Goal: Transaction & Acquisition: Register for event/course

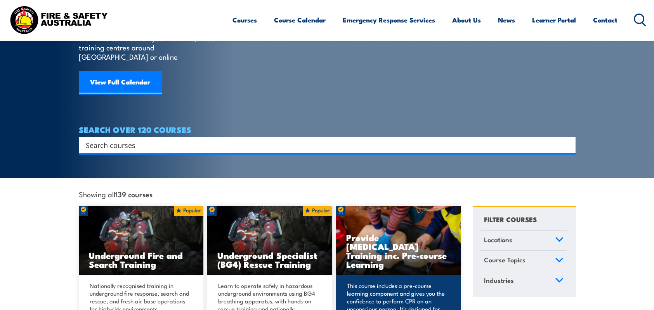
click at [395, 263] on img at bounding box center [398, 241] width 125 height 70
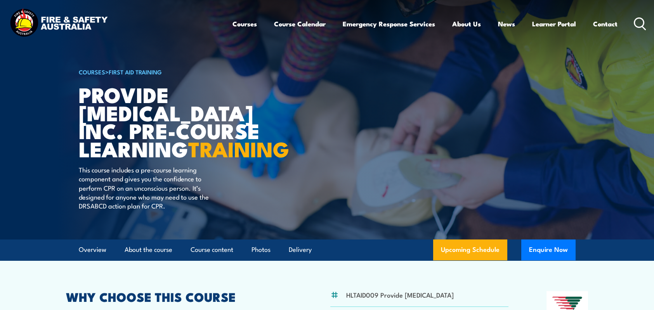
click at [638, 21] on icon at bounding box center [639, 23] width 12 height 13
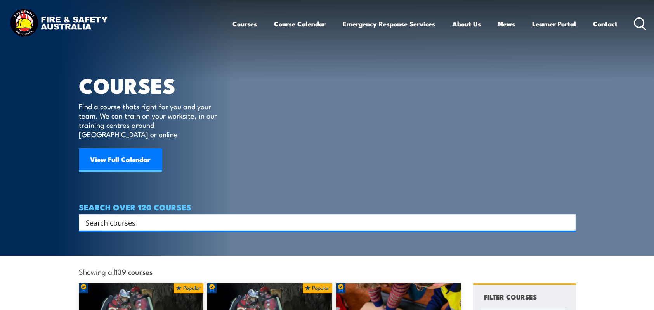
click at [403, 217] on input "Search input" at bounding box center [322, 223] width 472 height 12
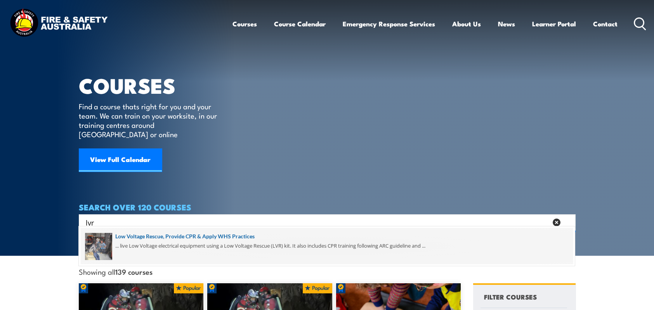
type input "lvr"
click at [197, 235] on span at bounding box center [327, 246] width 492 height 36
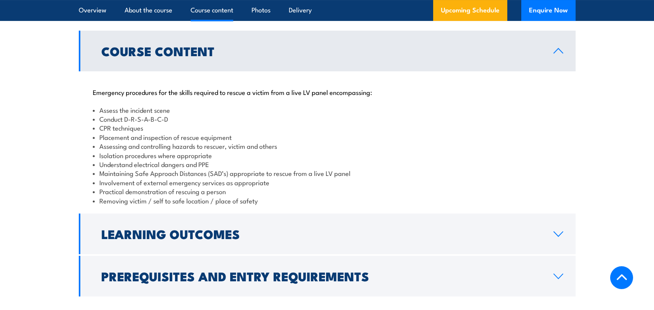
scroll to position [815, 0]
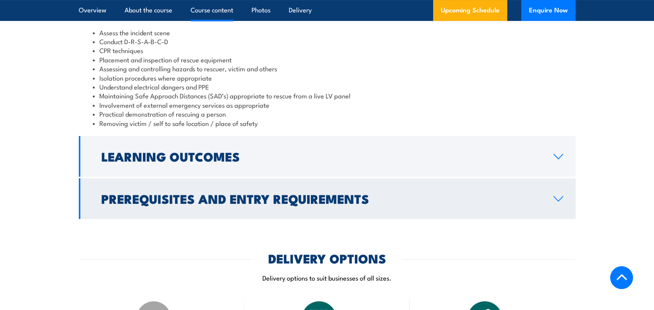
click at [184, 204] on h2 "Prerequisites and Entry Requirements" at bounding box center [320, 198] width 439 height 11
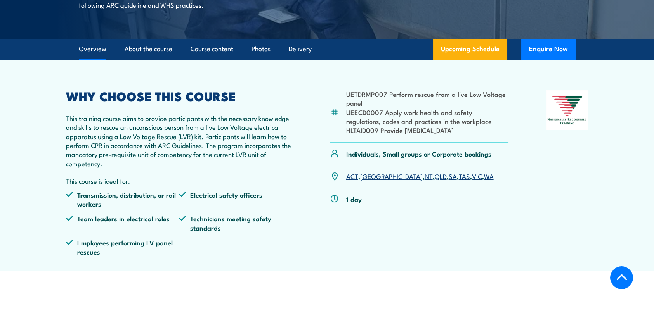
scroll to position [39, 0]
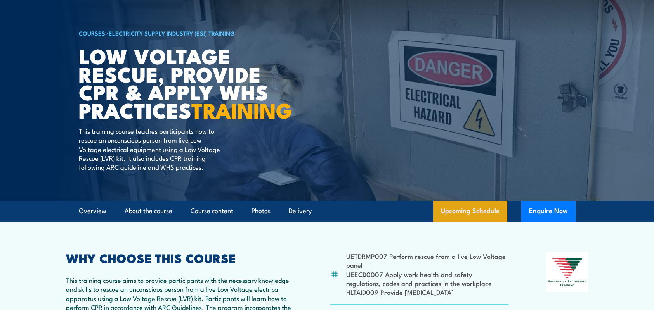
click at [484, 222] on link "Upcoming Schedule" at bounding box center [470, 211] width 74 height 21
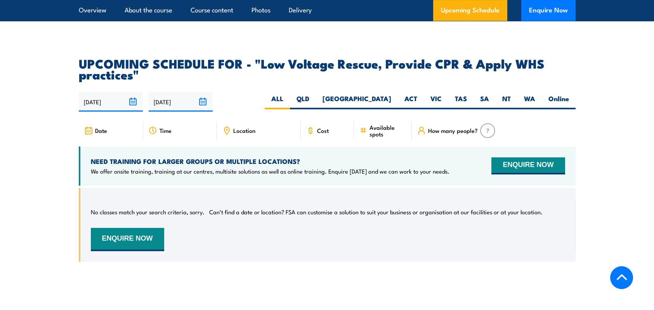
scroll to position [1372, 0]
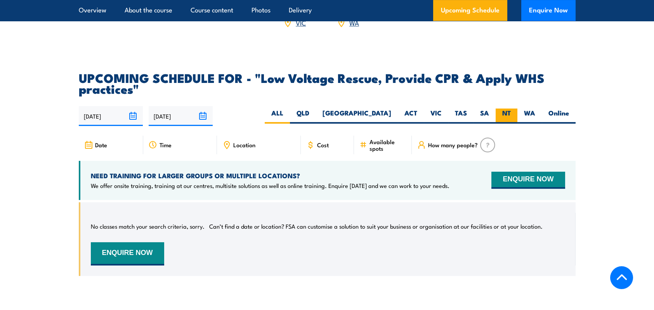
click at [510, 114] on input "NT" at bounding box center [512, 111] width 5 height 5
radio input "true"
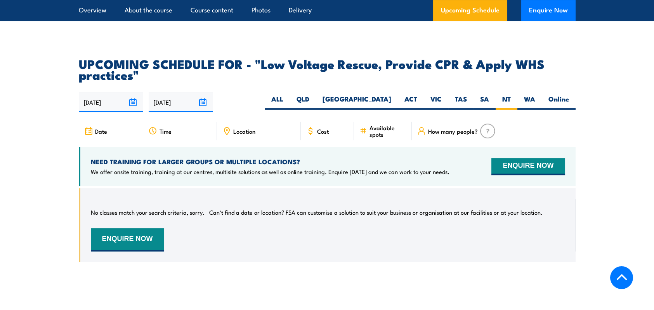
scroll to position [1306, 0]
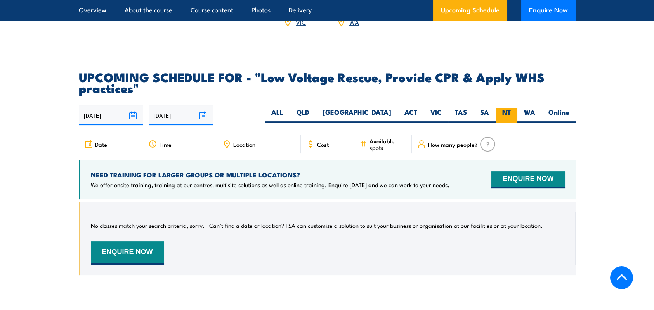
click at [506, 123] on label "NT" at bounding box center [506, 115] width 22 height 15
click at [510, 113] on input "NT" at bounding box center [512, 110] width 5 height 5
click at [201, 123] on input "[DATE]" at bounding box center [181, 116] width 64 height 20
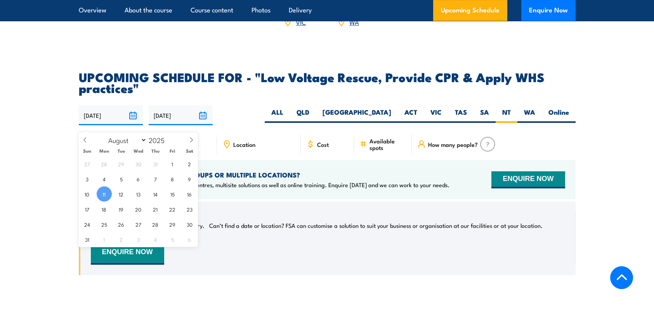
click at [132, 120] on input "[DATE]" at bounding box center [111, 116] width 64 height 20
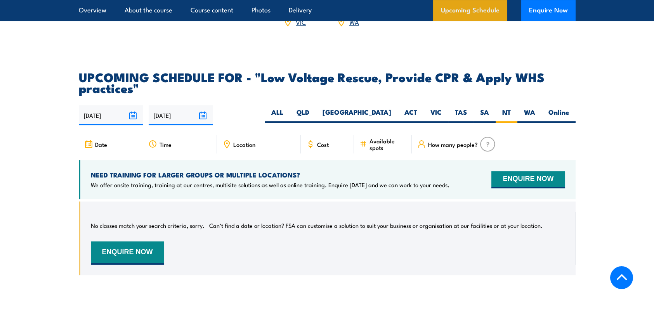
click at [489, 16] on link "Upcoming Schedule" at bounding box center [470, 10] width 74 height 21
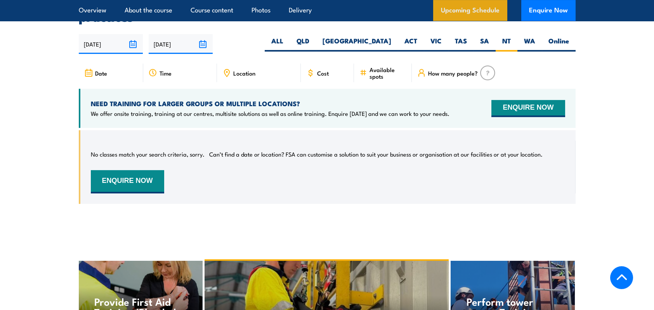
scroll to position [1384, 0]
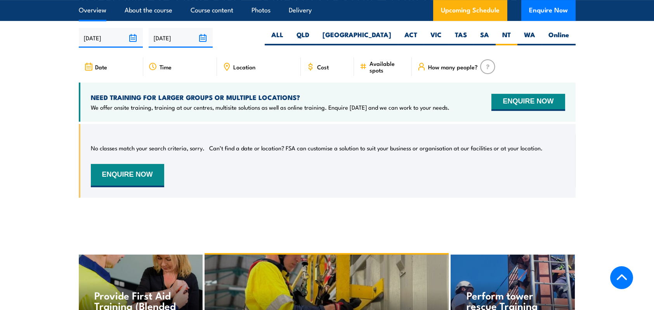
click at [101, 15] on link "Overview" at bounding box center [93, 10] width 28 height 21
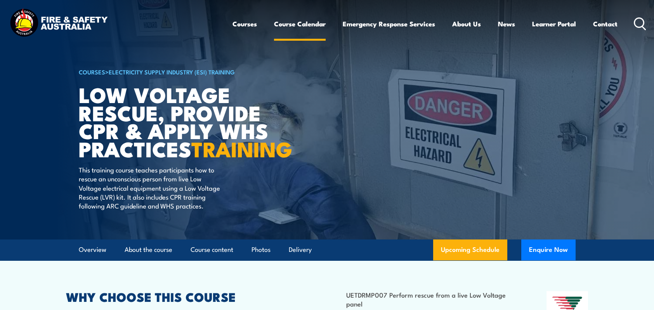
click at [290, 22] on link "Course Calendar" at bounding box center [300, 24] width 52 height 21
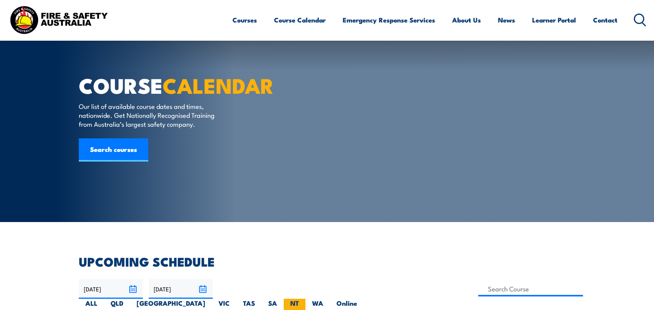
scroll to position [78, 0]
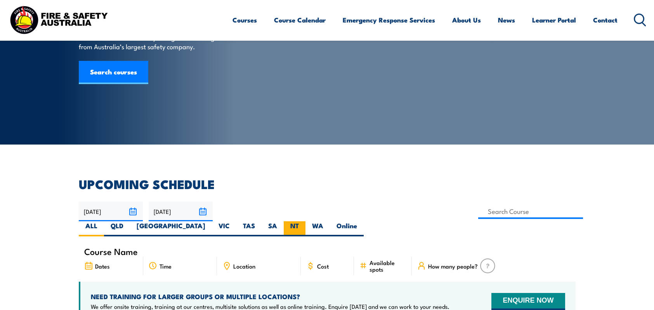
click at [305, 221] on label "NT" at bounding box center [295, 228] width 22 height 15
click at [304, 221] on input "NT" at bounding box center [301, 223] width 5 height 5
radio input "true"
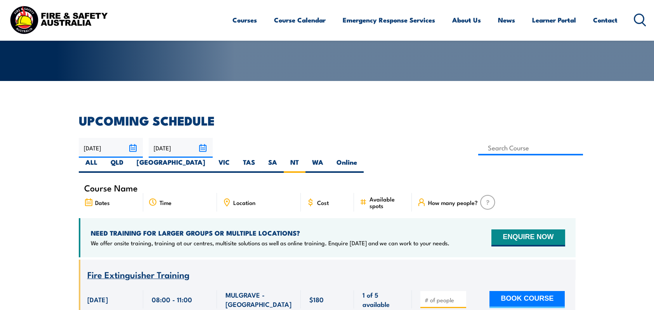
scroll to position [155, 0]
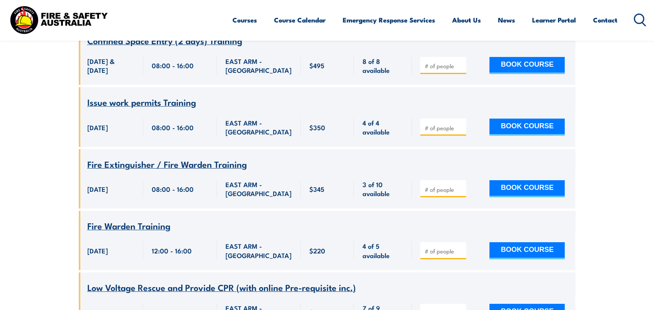
scroll to position [528, 0]
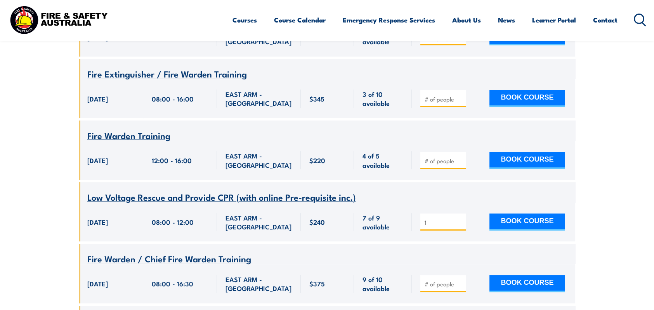
click at [461, 219] on input "1" at bounding box center [443, 223] width 39 height 8
type input "2"
click at [460, 219] on input "2" at bounding box center [443, 223] width 39 height 8
click at [530, 214] on button "BOOK COURSE" at bounding box center [526, 222] width 75 height 17
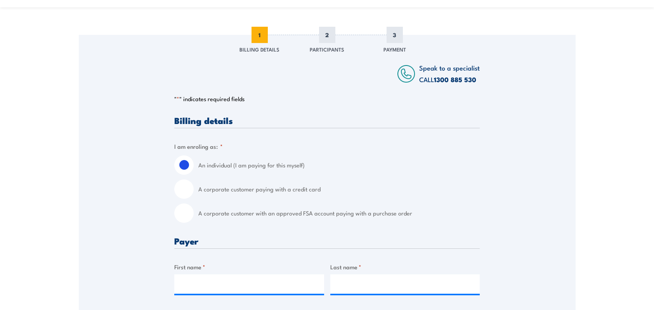
scroll to position [116, 0]
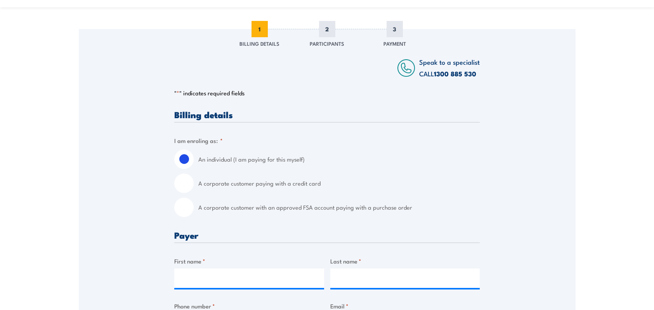
click at [190, 184] on input "A corporate customer paying with a credit card" at bounding box center [183, 183] width 19 height 19
radio input "true"
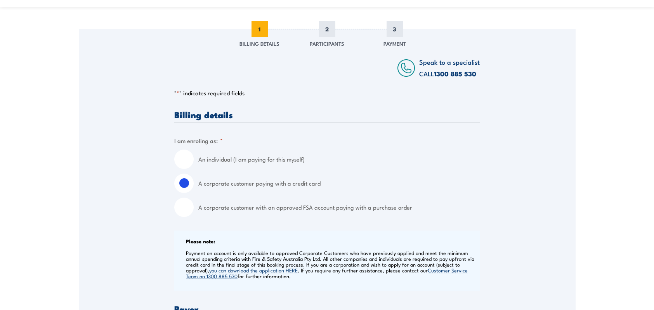
click at [188, 159] on input "An individual (I am paying for this myself)" at bounding box center [183, 159] width 19 height 19
radio input "true"
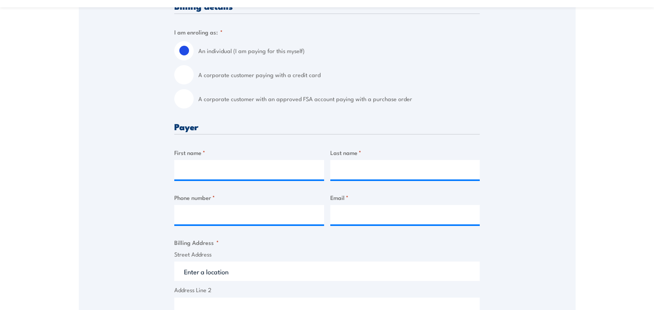
scroll to position [233, 0]
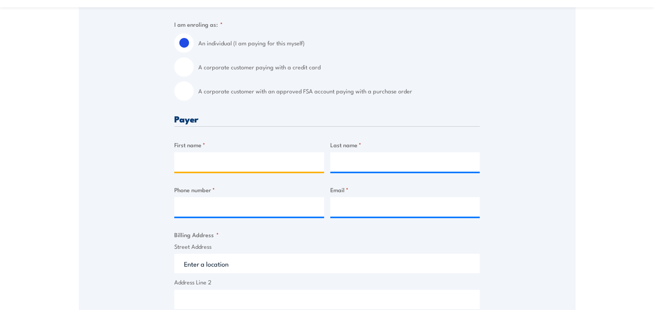
click at [215, 166] on input "First name *" at bounding box center [249, 161] width 150 height 19
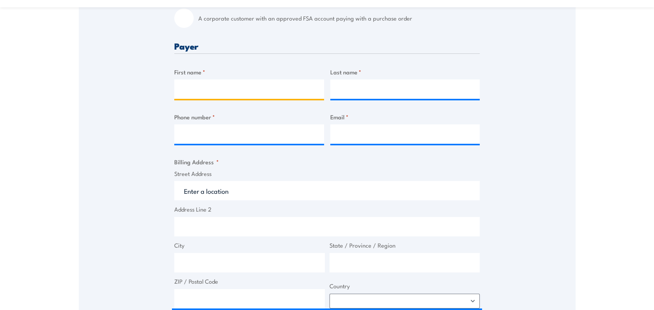
scroll to position [310, 0]
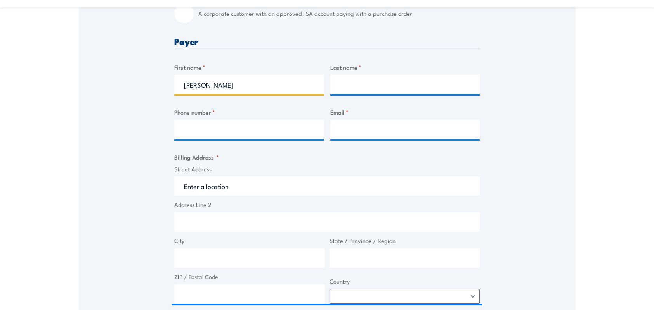
type input "[PERSON_NAME]"
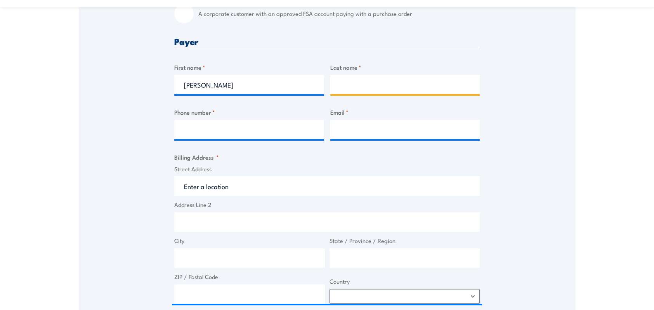
click at [363, 82] on input "Last name *" at bounding box center [405, 84] width 150 height 19
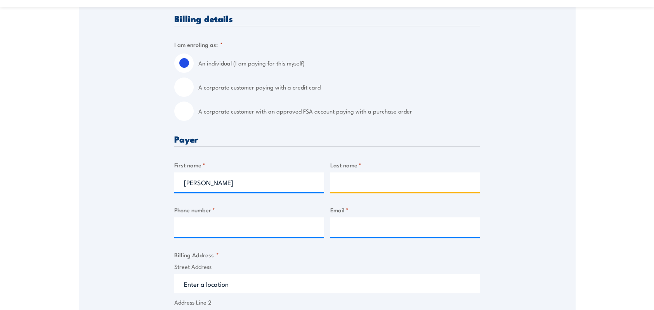
scroll to position [194, 0]
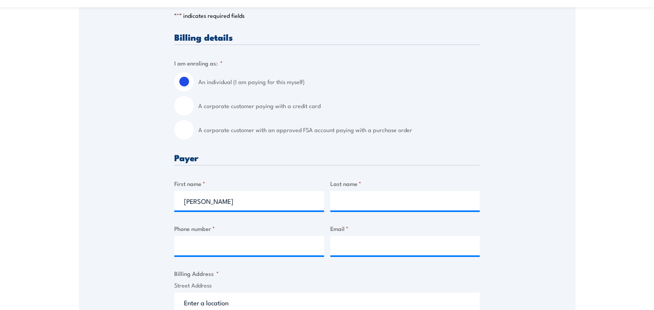
click at [180, 105] on input "A corporate customer paying with a credit card" at bounding box center [183, 105] width 19 height 19
radio input "true"
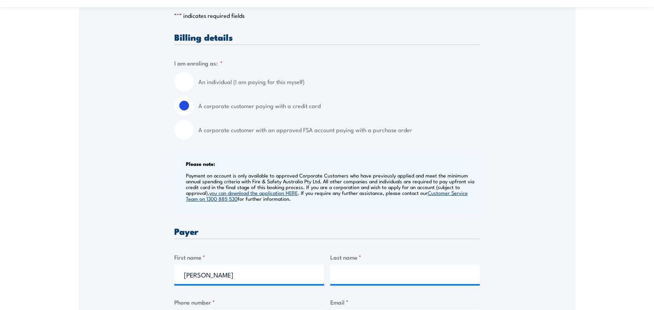
click at [184, 83] on input "An individual (I am paying for this myself)" at bounding box center [183, 81] width 19 height 19
radio input "true"
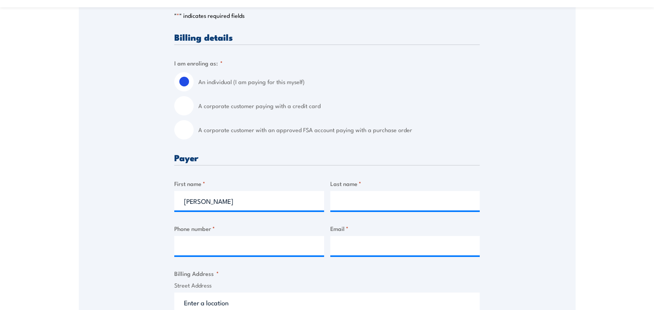
click at [184, 108] on input "A corporate customer paying with a credit card" at bounding box center [183, 105] width 19 height 19
radio input "true"
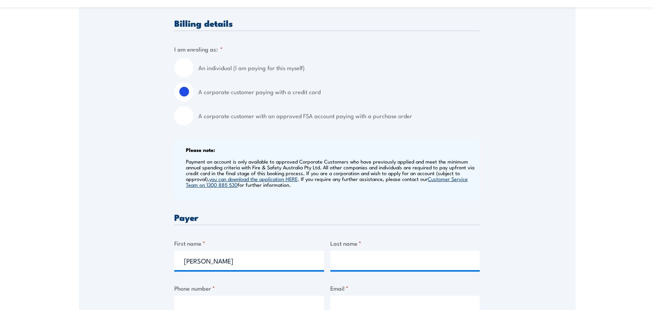
scroll to position [233, 0]
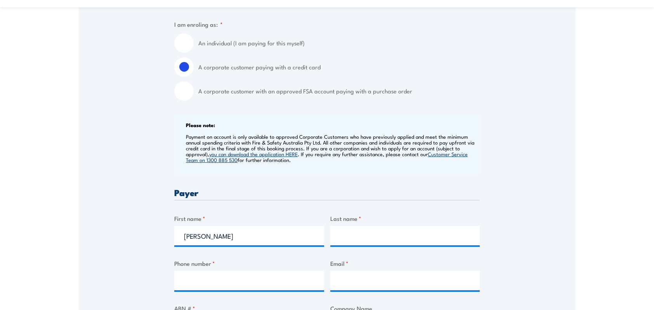
drag, startPoint x: 363, startPoint y: 221, endPoint x: 367, endPoint y: 228, distance: 7.7
click at [364, 223] on div "Last name *" at bounding box center [405, 229] width 150 height 31
click at [370, 230] on input "Last name *" at bounding box center [405, 235] width 150 height 19
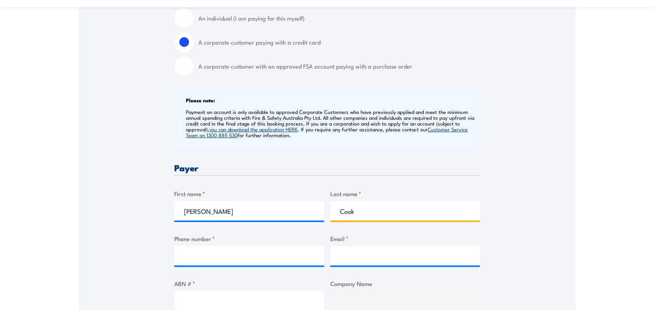
scroll to position [272, 0]
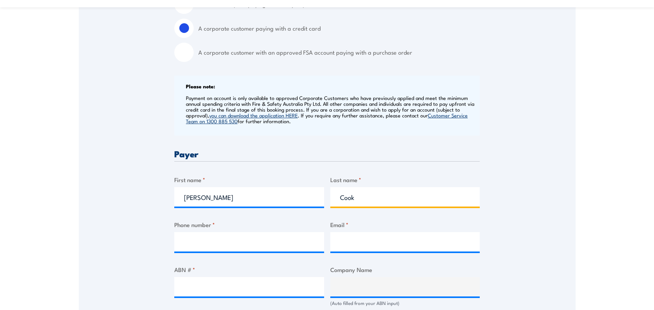
type input "Cook"
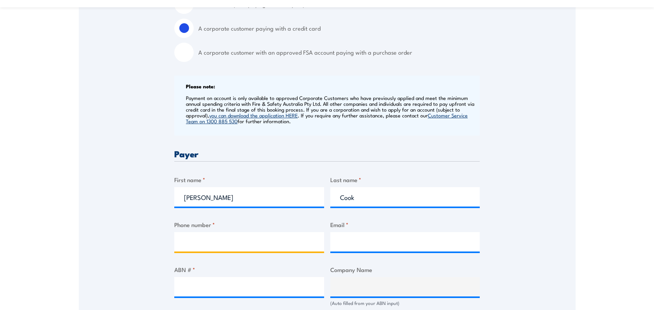
click at [250, 246] on input "Phone number *" at bounding box center [249, 241] width 150 height 19
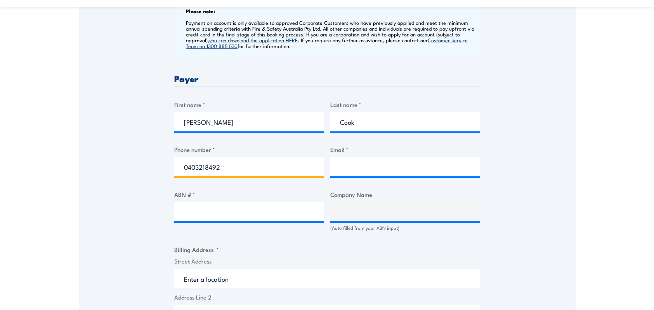
scroll to position [349, 0]
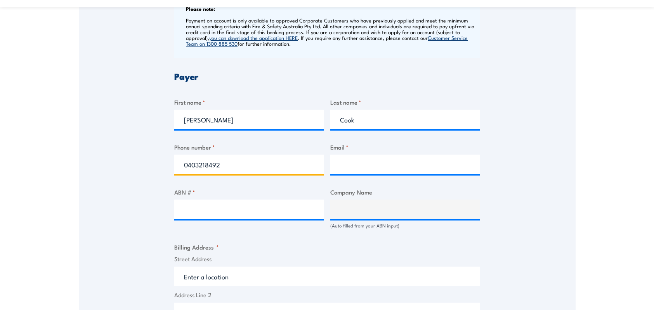
type input "0403218492"
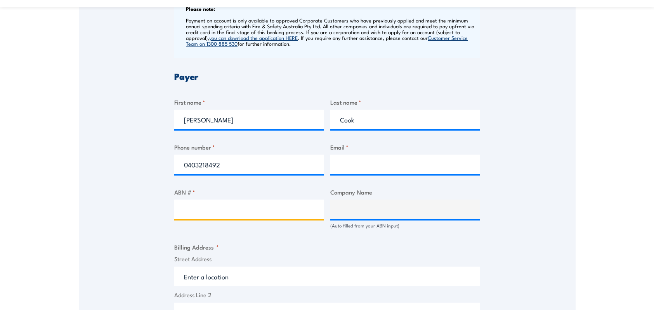
click at [181, 212] on input "ABN # *" at bounding box center [249, 209] width 150 height 19
type input "73115654307"
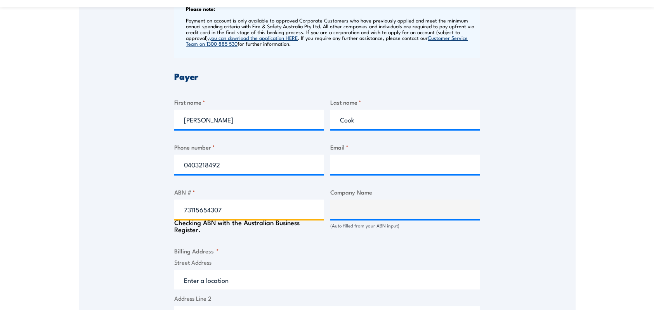
type input "B & K Investments (NT) Pty Limited"
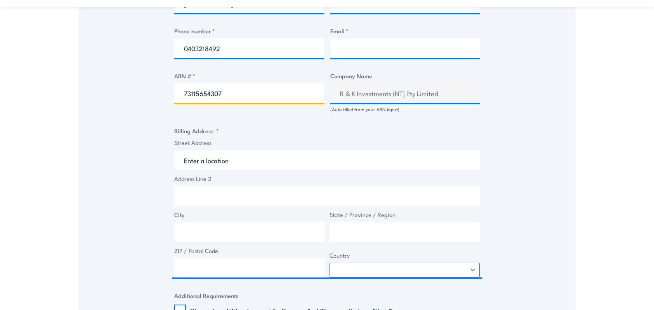
type input "73115654307"
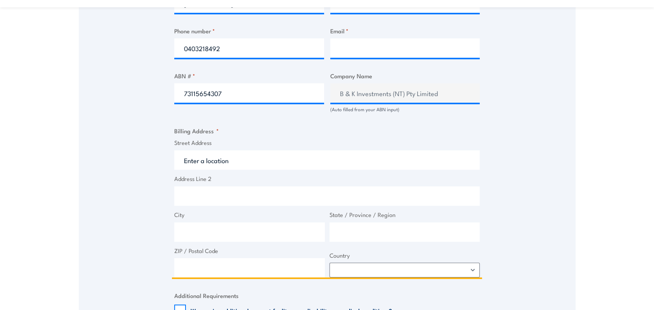
click at [218, 164] on input "Street Address" at bounding box center [326, 159] width 305 height 19
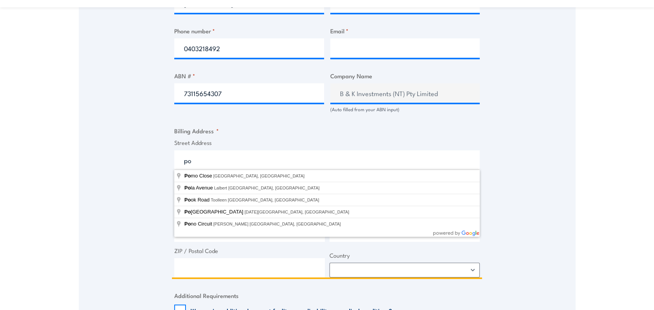
type input "p"
type input "P"
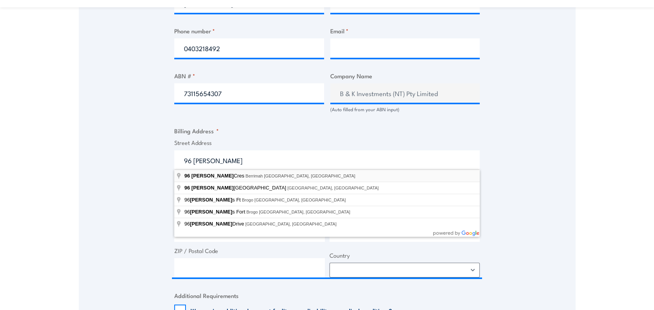
type input "96 Jessop Cres, Berrimah NT, Australia"
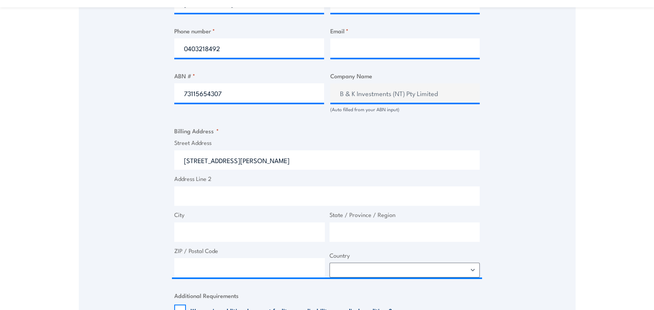
type input "96 Jessop Cres"
type input "Berrimah"
type input "Northern Territory"
type input "0828"
select select "Australia"
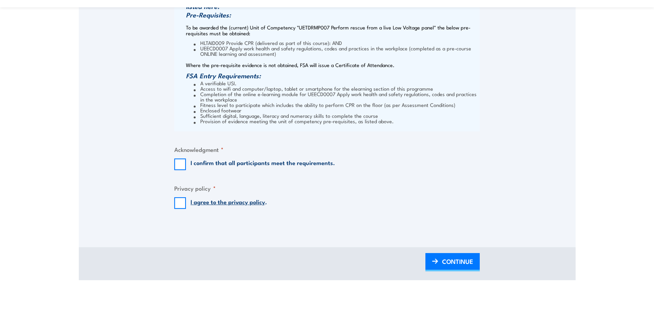
scroll to position [815, 0]
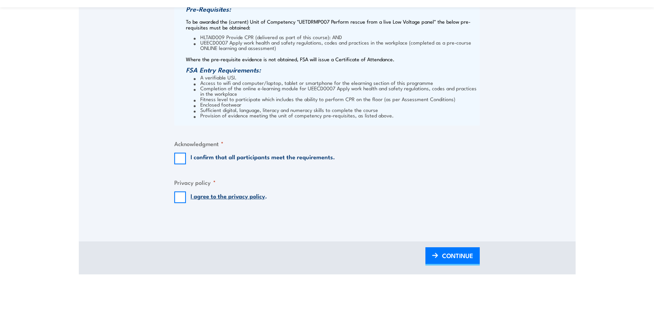
click at [224, 159] on label "I confirm that all participants meet the requirements." at bounding box center [262, 159] width 144 height 12
click at [186, 159] on input "I confirm that all participants meet the requirements." at bounding box center [180, 159] width 12 height 12
checkbox input "true"
click at [180, 195] on input "I agree to the privacy policy ." at bounding box center [180, 198] width 12 height 12
checkbox input "true"
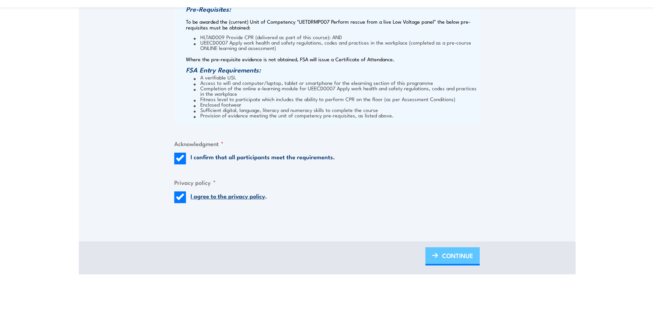
click at [465, 255] on span "CONTINUE" at bounding box center [457, 256] width 31 height 21
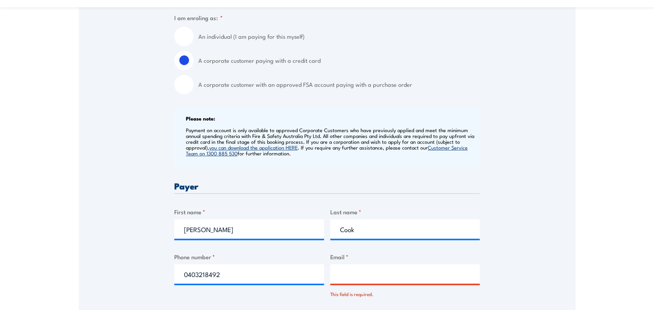
scroll to position [330, 0]
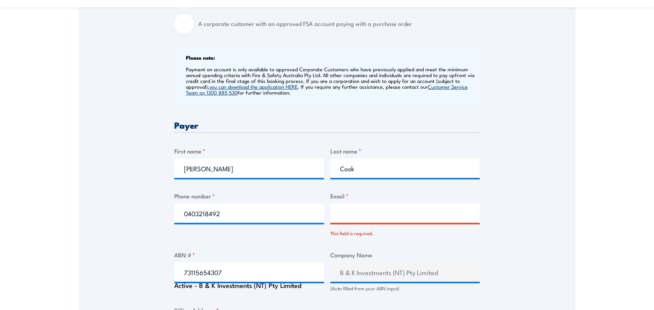
click at [367, 208] on input "Email *" at bounding box center [405, 213] width 150 height 19
type input "safety@nteg.com.au"
click at [574, 273] on div "Speak to a specialist CALL 1300 885 530 CALL 1300 885 530 There was a problem w…" at bounding box center [327, 282] width 496 height 934
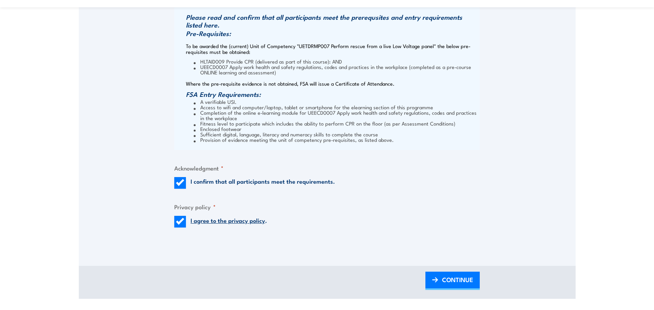
scroll to position [951, 0]
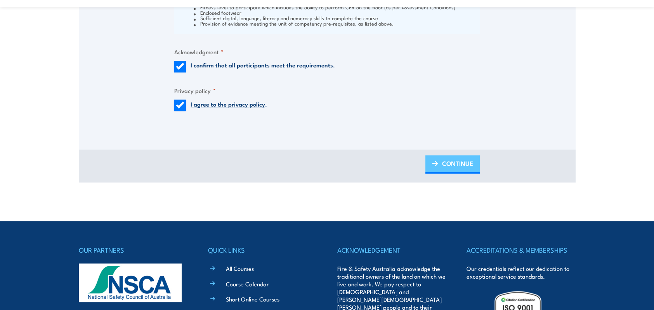
click at [442, 166] on span "CONTINUE" at bounding box center [457, 163] width 31 height 21
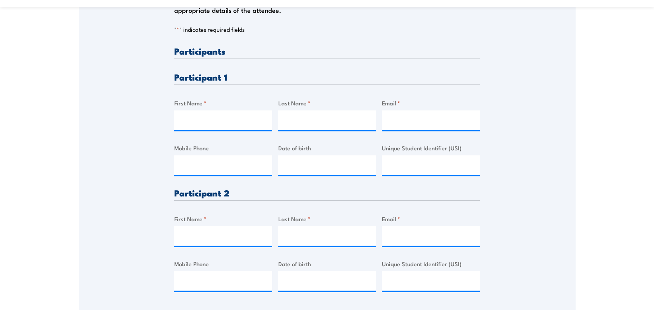
scroll to position [194, 0]
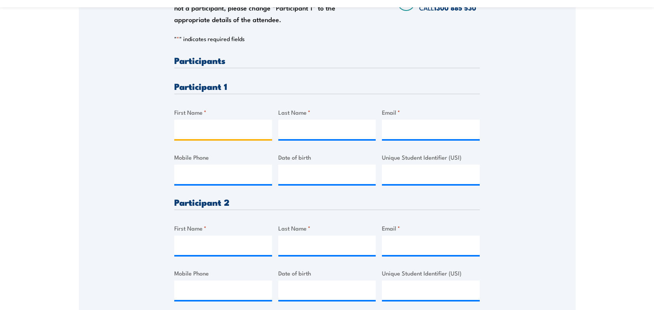
click at [222, 129] on input "First Name *" at bounding box center [223, 129] width 98 height 19
type input "Jayden"
click at [339, 129] on input "Last Name *" at bounding box center [327, 129] width 98 height 19
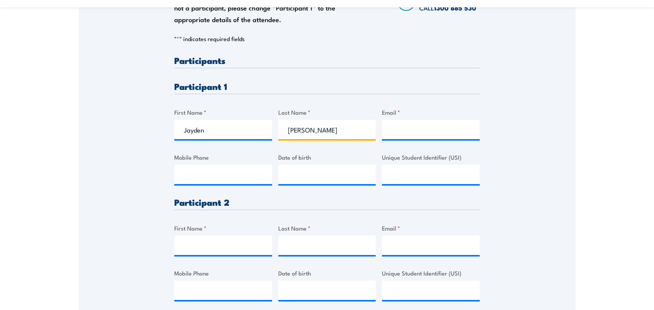
type input "Reid"
click at [395, 124] on input "Email *" at bounding box center [431, 129] width 98 height 19
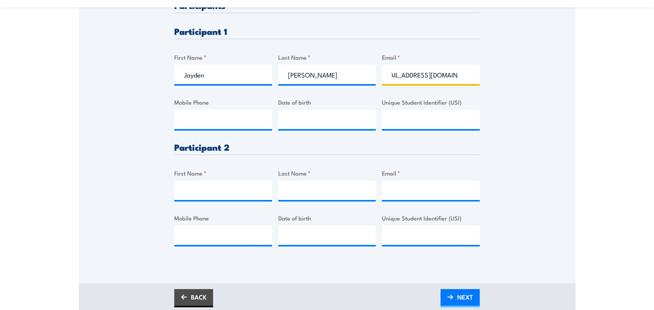
scroll to position [233, 0]
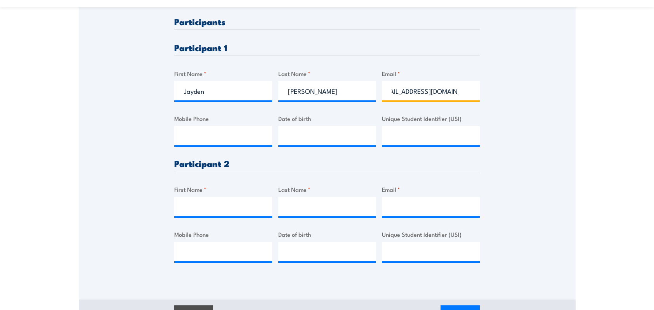
type input "jaydenreid@outlook.com.au"
click at [235, 140] on input "Mobile Phone" at bounding box center [223, 135] width 98 height 19
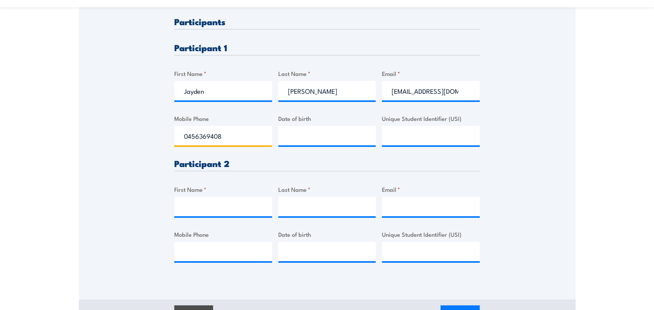
type input "0456369408"
type input "__/__/____"
click at [288, 140] on input "__/__/____" at bounding box center [327, 135] width 98 height 19
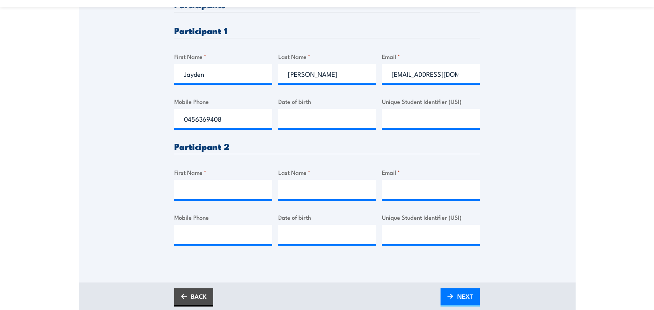
scroll to position [233, 0]
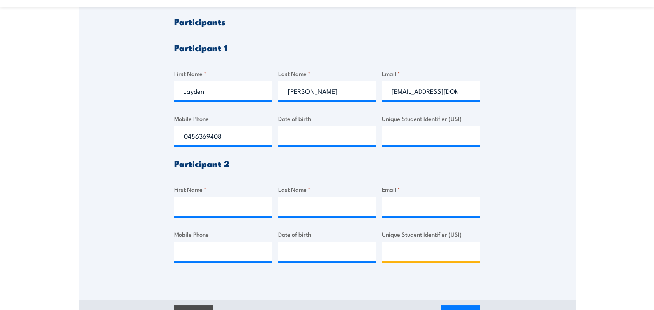
click at [410, 248] on input "Unique Student Identifier (USI)" at bounding box center [431, 251] width 98 height 19
click at [333, 134] on input "__/__/____" at bounding box center [327, 135] width 98 height 19
click at [289, 137] on input "__/__/____" at bounding box center [327, 135] width 98 height 19
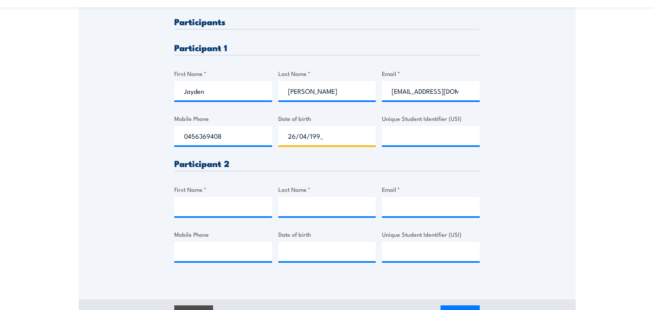
type input "26/04/1997"
click at [392, 134] on input "Unique Student Identifier (USI)" at bounding box center [431, 135] width 98 height 19
click at [228, 201] on input "First Name *" at bounding box center [223, 206] width 98 height 19
click at [190, 199] on input "First Name *" at bounding box center [223, 206] width 98 height 19
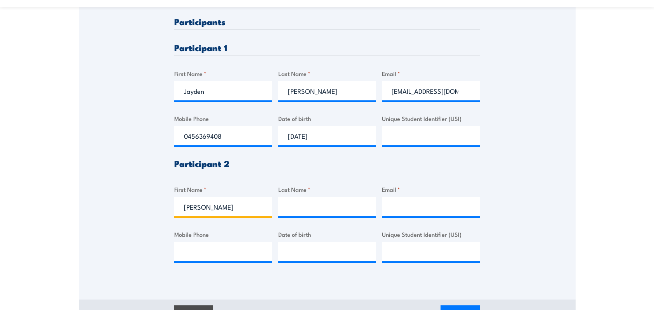
type input "Casey"
type input "McMaster"
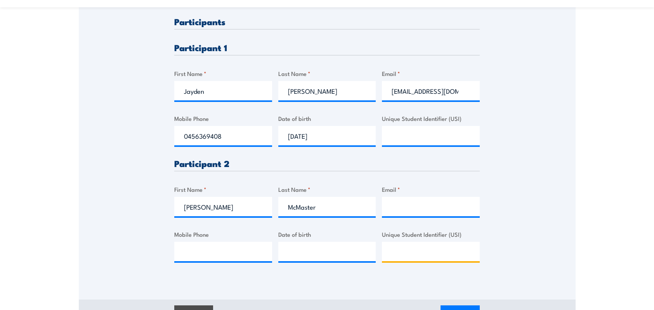
click at [423, 248] on input "Unique Student Identifier (USI)" at bounding box center [431, 251] width 98 height 19
paste input "3LY34XMM89"
type input "3LY34XMM89"
click at [391, 204] on input "Email *" at bounding box center [431, 206] width 98 height 19
paste input "Caseymc518@gmail.com"
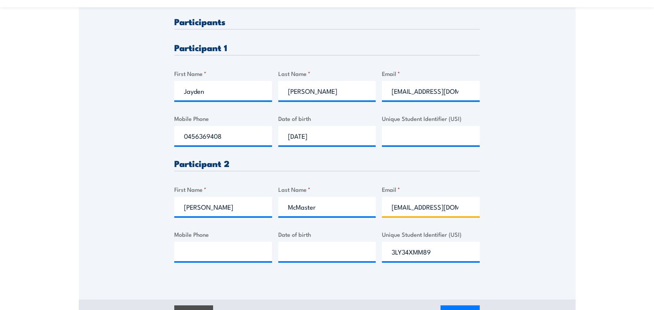
scroll to position [0, 3]
type input "Caseymc518@gmail.com"
click at [226, 256] on input "Mobile Phone" at bounding box center [223, 251] width 98 height 19
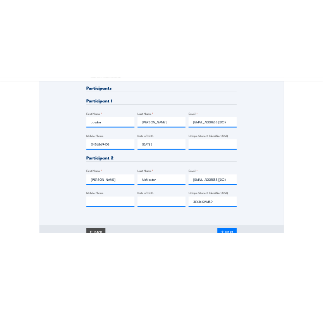
scroll to position [243, 0]
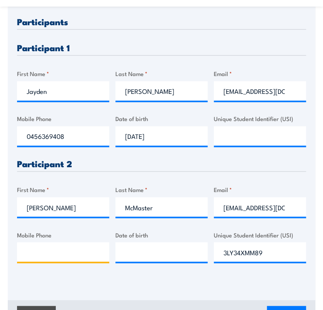
click at [53, 247] on input "Mobile Phone" at bounding box center [63, 251] width 92 height 19
click at [31, 244] on input "Mobile Phone" at bounding box center [63, 251] width 92 height 19
paste input "0439 655 884"
type input "0439 655 884"
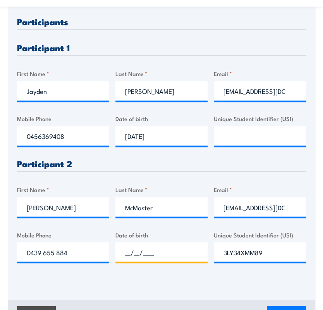
click at [130, 258] on input "__/__/____" at bounding box center [162, 251] width 92 height 19
type input "03/06/2002"
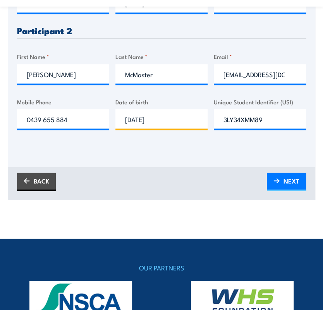
scroll to position [398, 0]
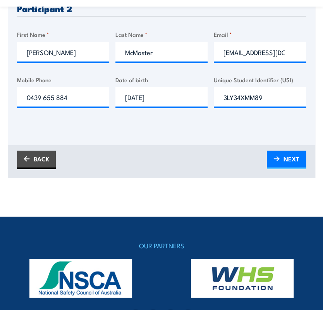
click at [283, 161] on link "NEXT" at bounding box center [286, 159] width 39 height 18
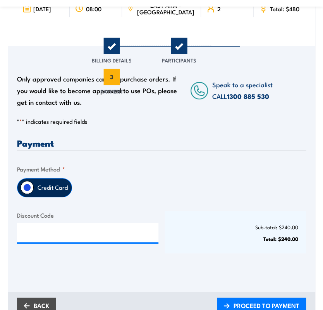
scroll to position [116, 0]
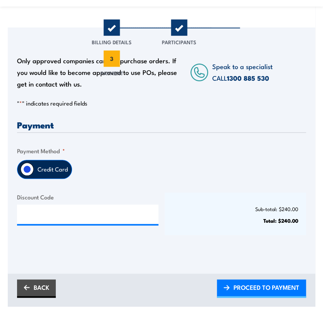
click at [35, 171] on label "Credit Card" at bounding box center [53, 169] width 38 height 18
click at [34, 171] on input "Credit Card" at bounding box center [27, 169] width 13 height 13
click at [27, 168] on input "Credit Card" at bounding box center [27, 169] width 13 height 13
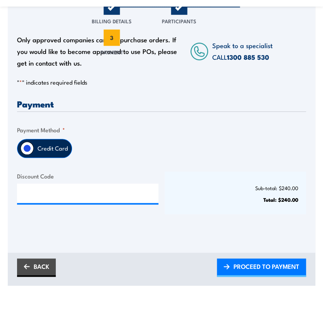
scroll to position [155, 0]
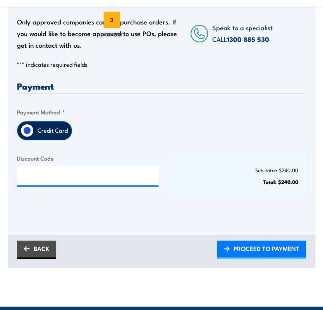
click at [238, 251] on span "PROCEED TO PAYMENT" at bounding box center [267, 248] width 66 height 21
